Goal: Transaction & Acquisition: Purchase product/service

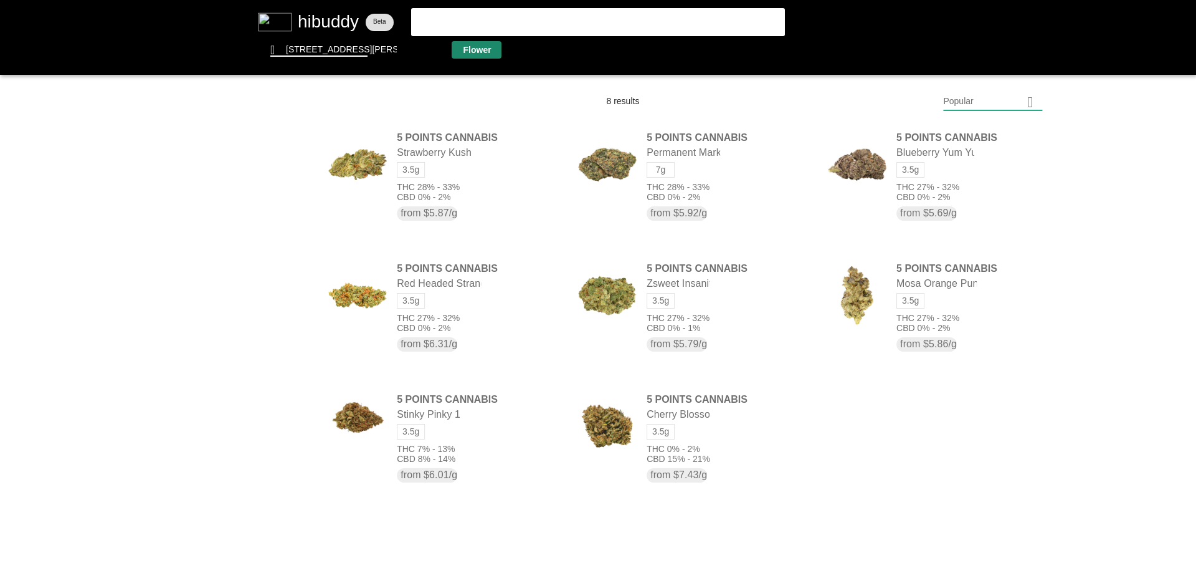
click at [479, 47] on flt-glass-pane at bounding box center [598, 284] width 1196 height 568
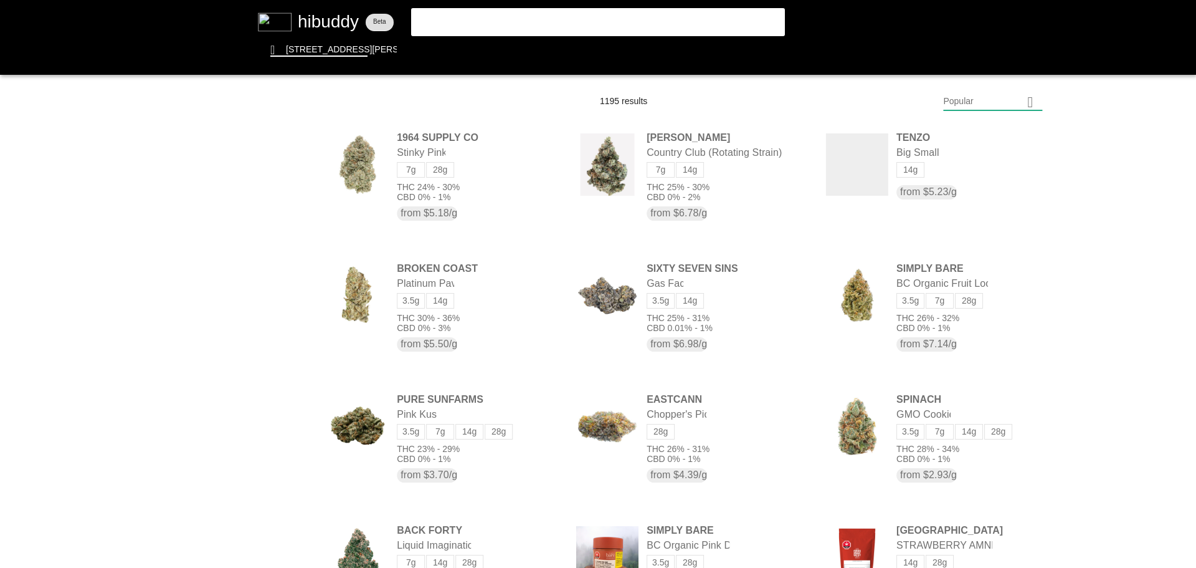
click at [959, 102] on flt-glass-pane at bounding box center [598, 284] width 1196 height 568
click at [1004, 436] on flt-glass-pane at bounding box center [598, 284] width 1196 height 568
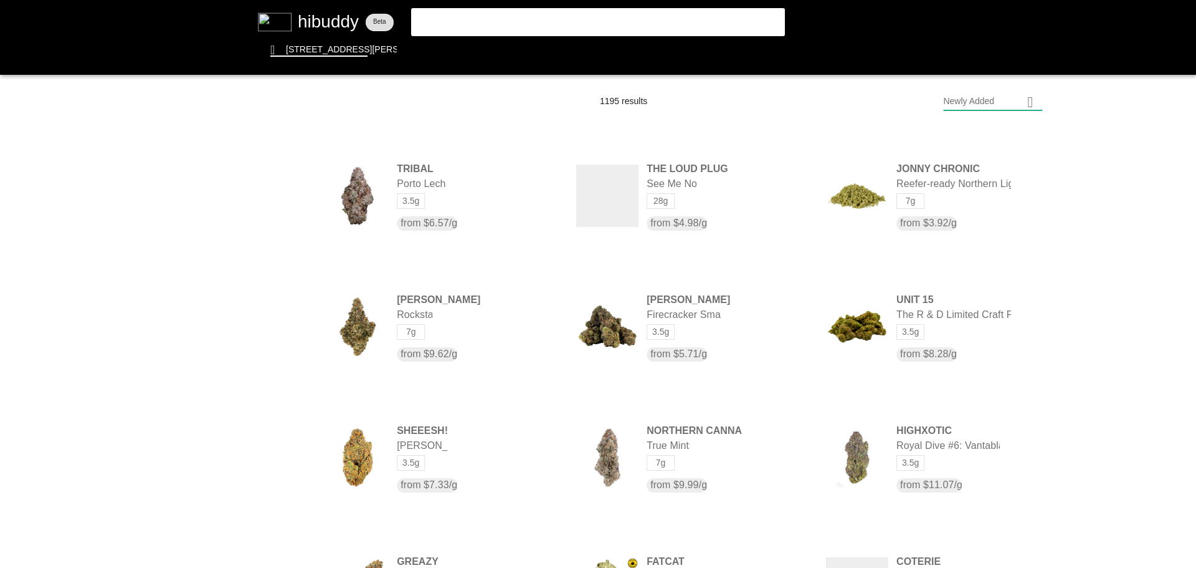
click at [257, 450] on flt-glass-pane at bounding box center [598, 284] width 1196 height 568
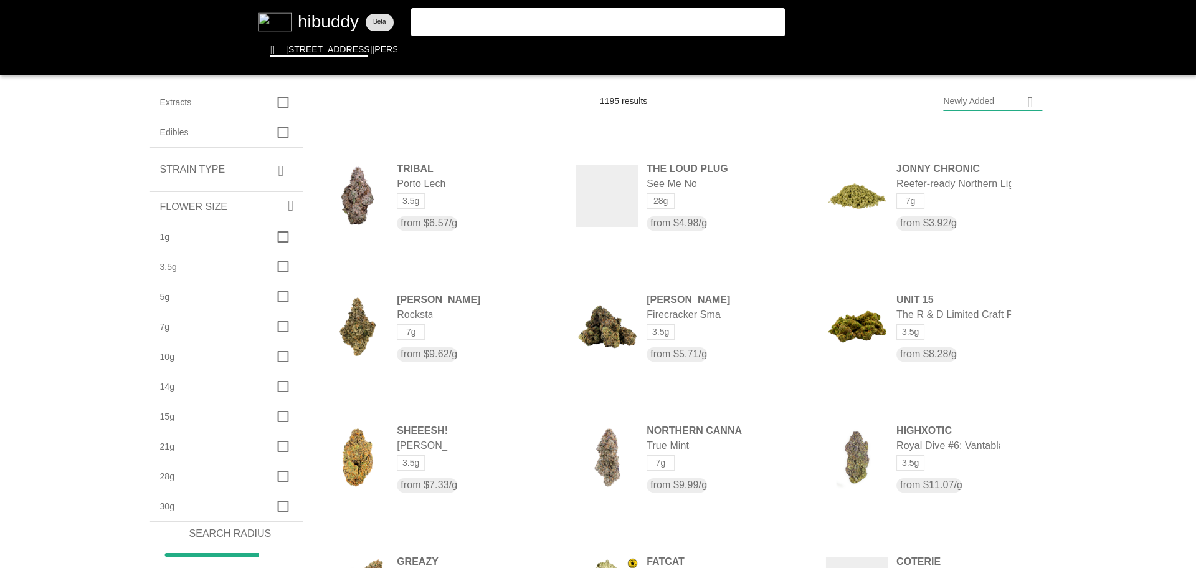
click at [269, 482] on flt-glass-pane at bounding box center [598, 284] width 1196 height 568
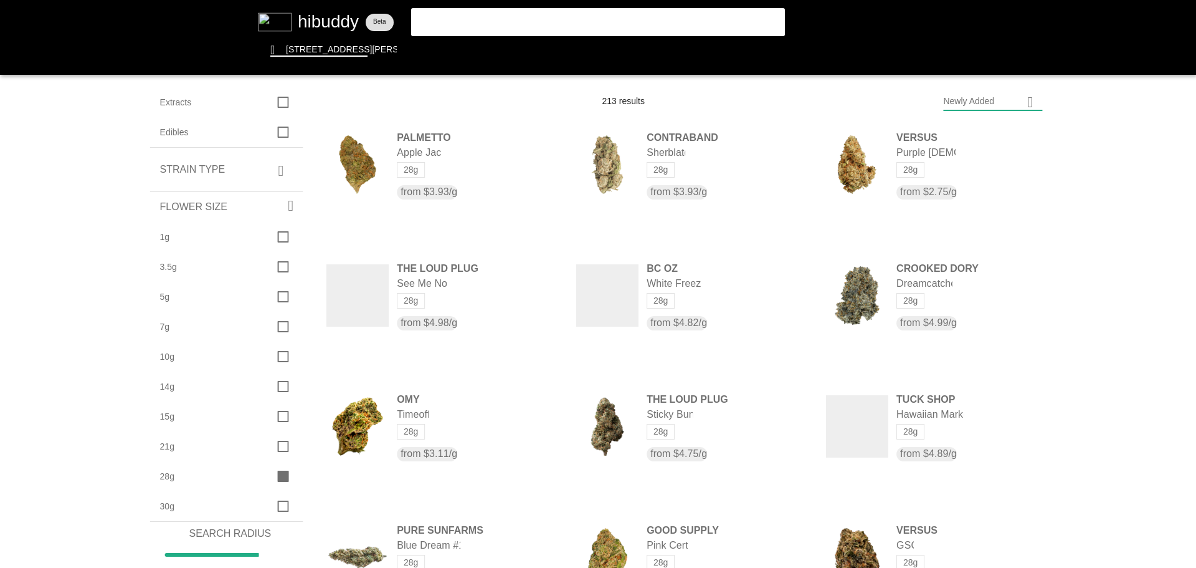
click at [962, 101] on flt-glass-pane at bounding box center [598, 284] width 1196 height 568
click at [984, 173] on flt-glass-pane at bounding box center [598, 284] width 1196 height 568
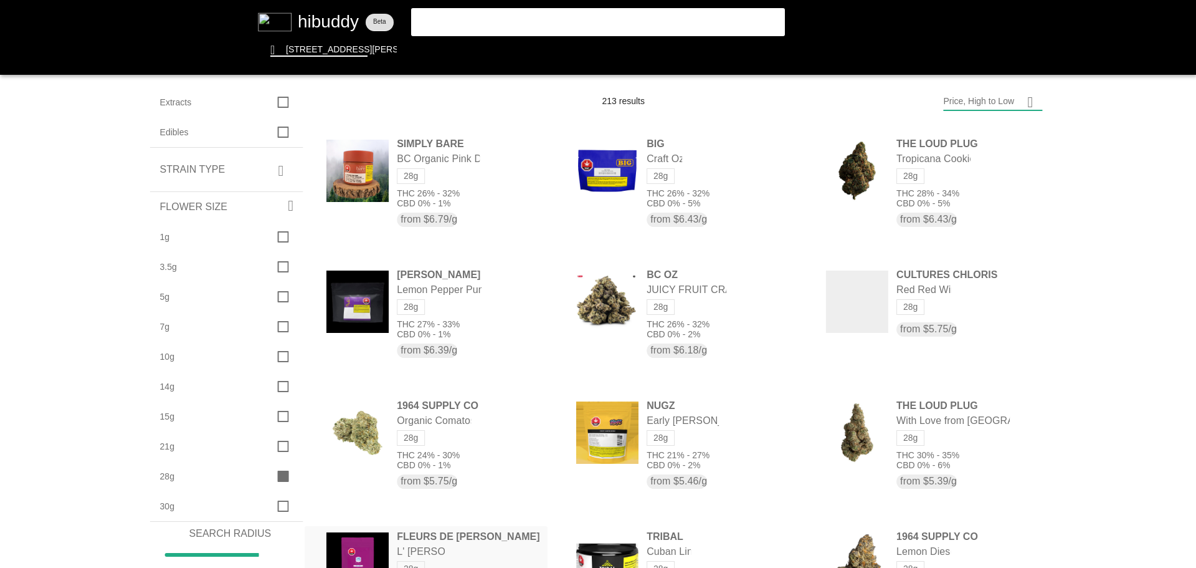
click at [432, 547] on flt-glass-pane at bounding box center [598, 284] width 1196 height 568
